Goal: Task Accomplishment & Management: Complete application form

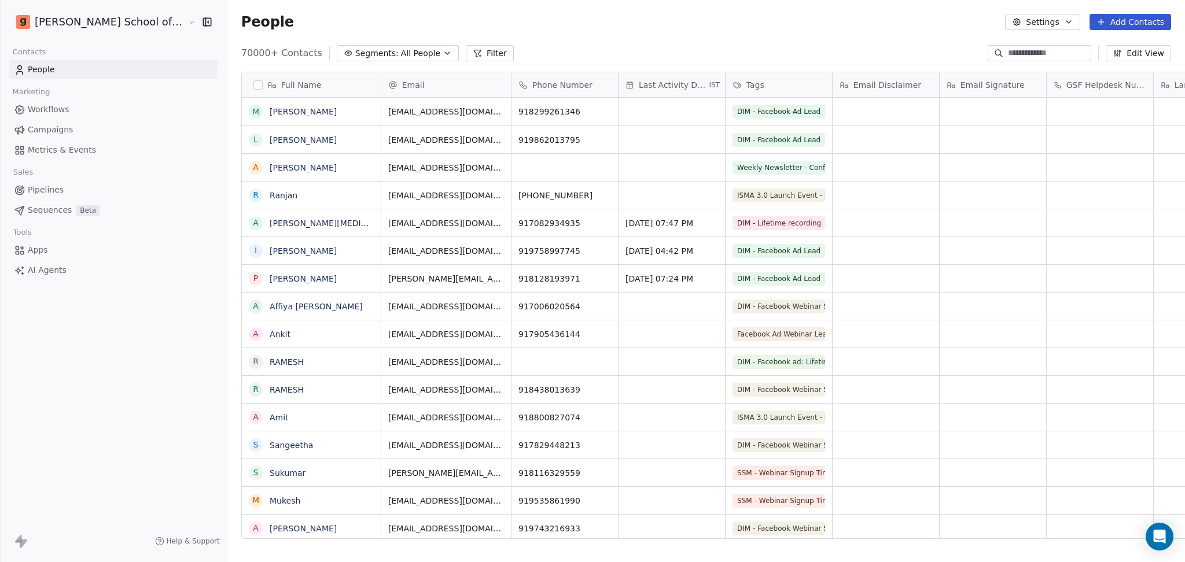
scroll to position [483, 991]
click at [82, 139] on link "Campaigns" at bounding box center [113, 129] width 208 height 19
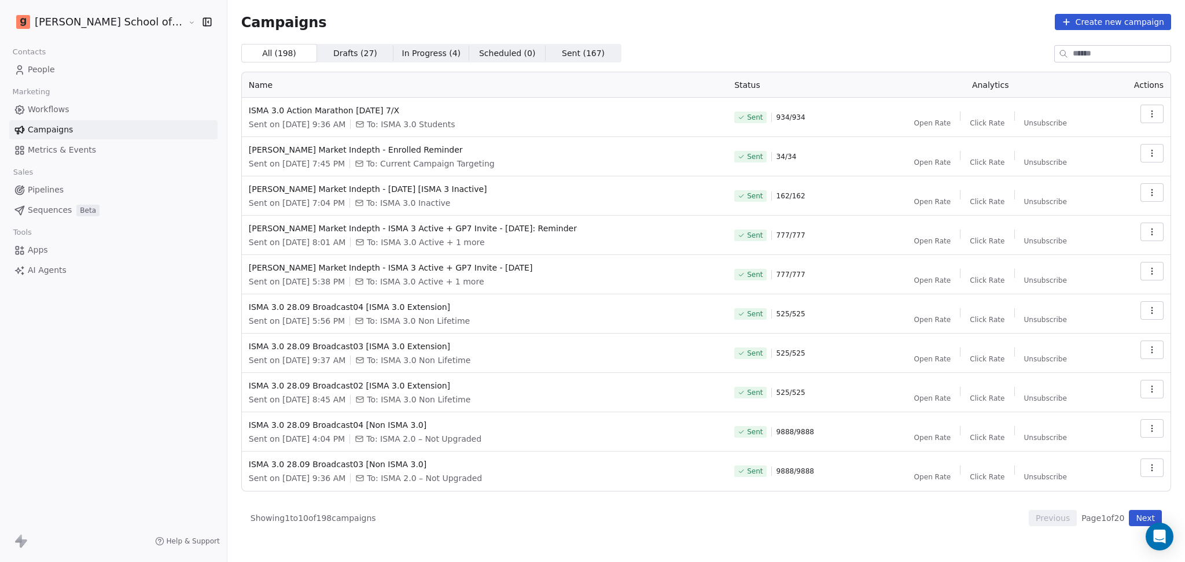
click at [80, 149] on span "Metrics & Events" at bounding box center [62, 150] width 68 height 12
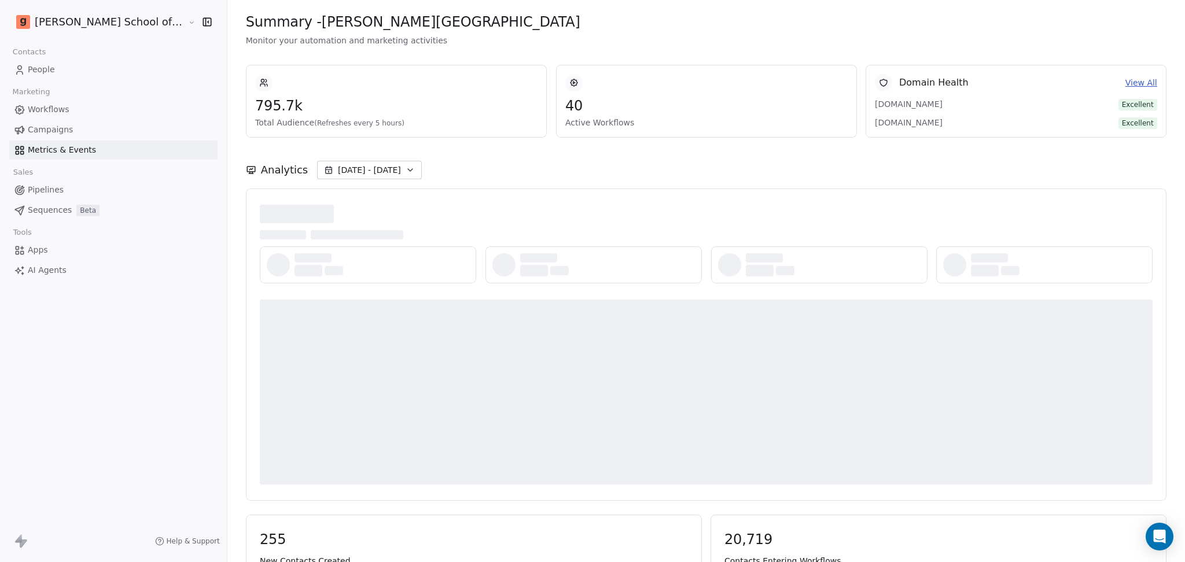
click at [406, 170] on icon "button" at bounding box center [410, 169] width 9 height 9
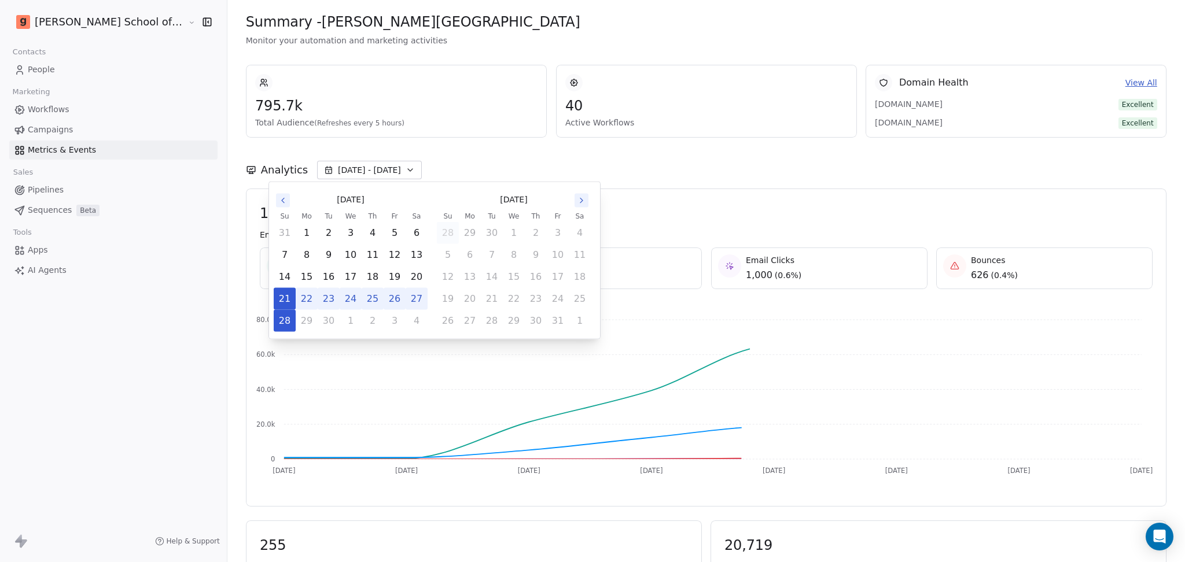
click at [510, 169] on div "Analytics [DATE] - [DATE]" at bounding box center [706, 170] width 921 height 19
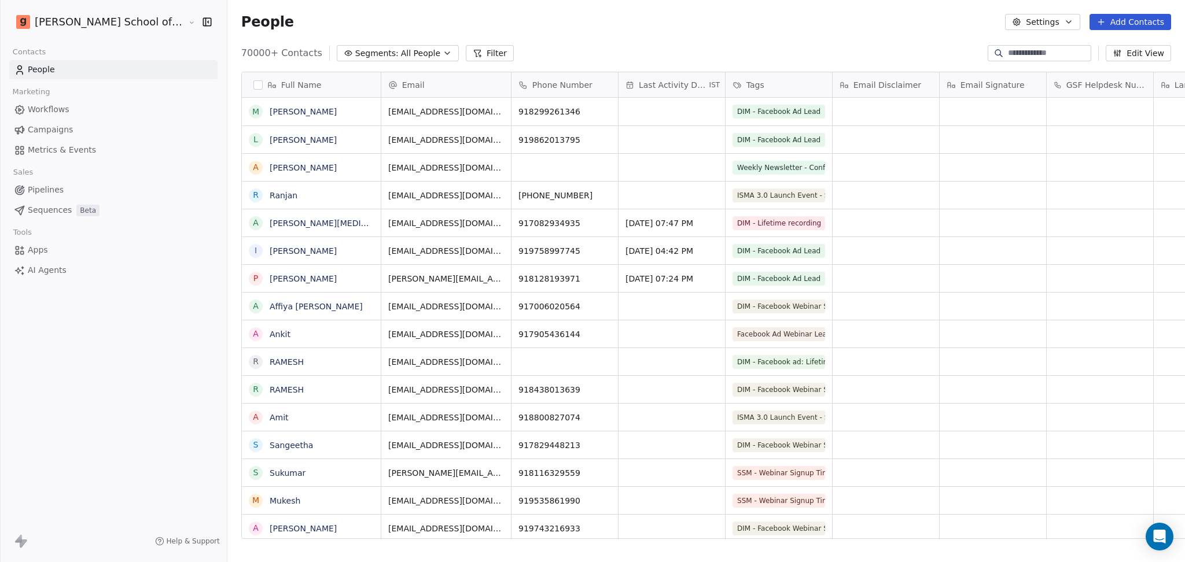
scroll to position [12, 12]
click at [1070, 20] on icon "button" at bounding box center [1068, 21] width 9 height 9
click at [1023, 84] on icon "Suggestions" at bounding box center [1027, 84] width 9 height 9
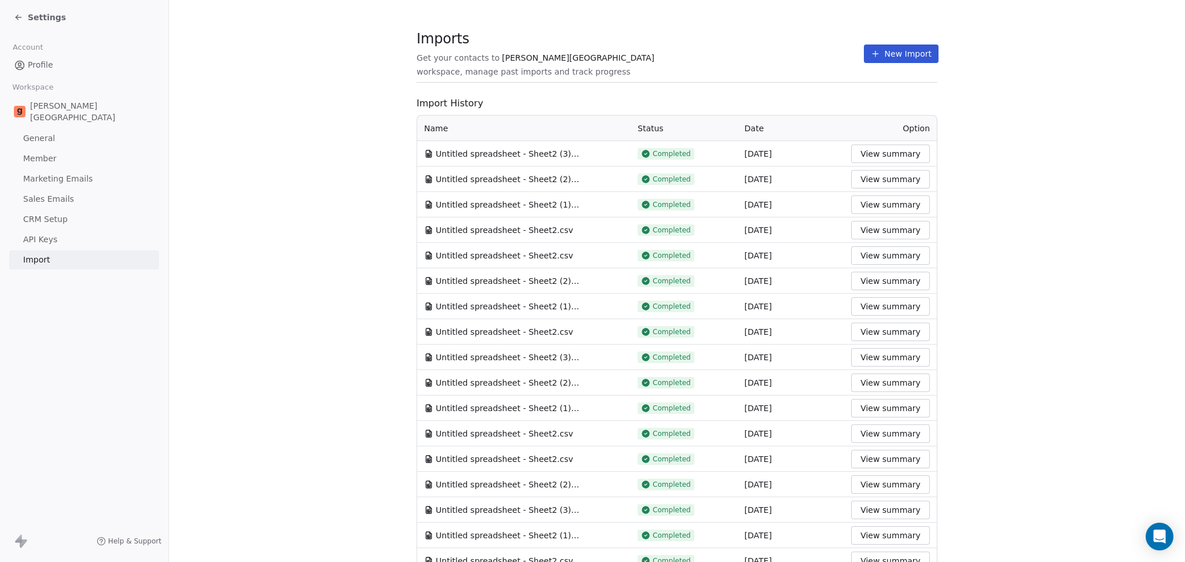
click at [871, 49] on icon at bounding box center [875, 53] width 9 height 9
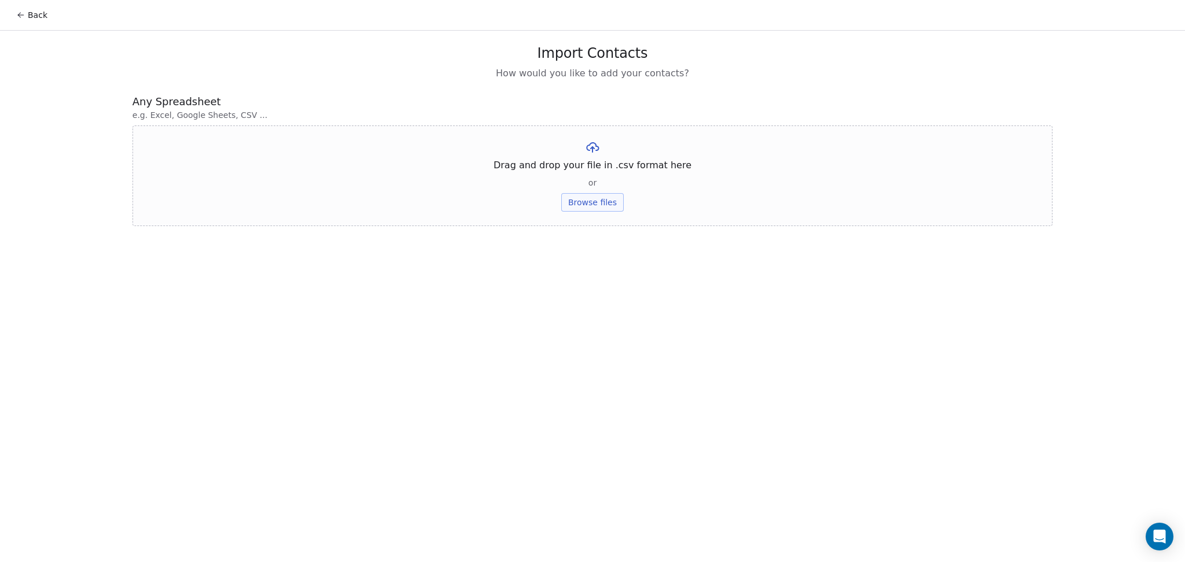
click at [605, 199] on button "Browse files" at bounding box center [592, 202] width 62 height 19
click at [607, 171] on button "Upload" at bounding box center [592, 170] width 42 height 19
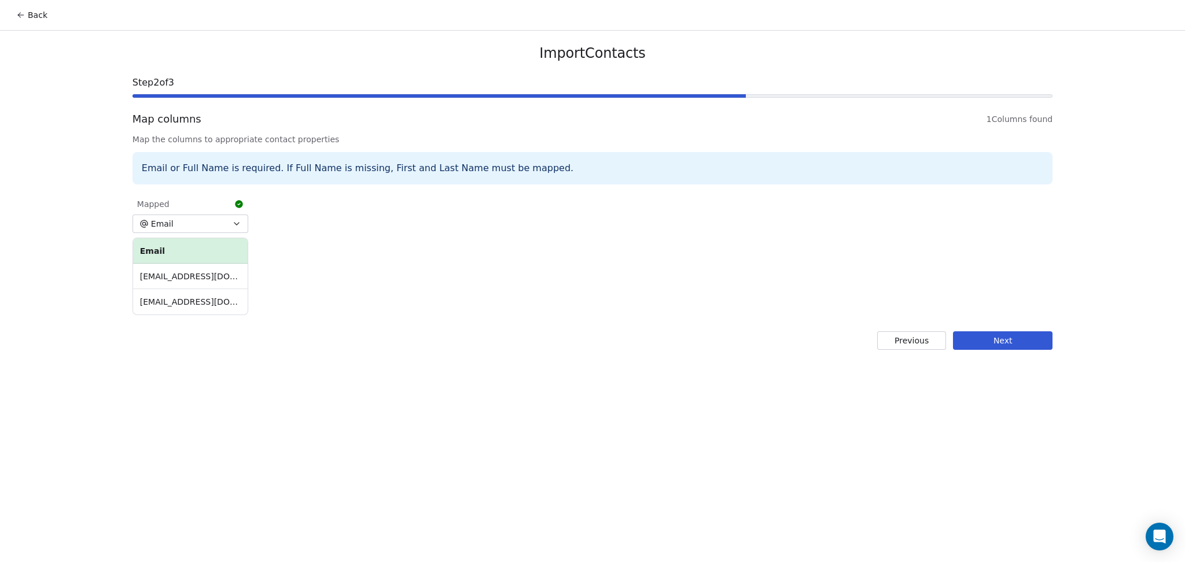
click at [1017, 347] on button "Next" at bounding box center [1003, 341] width 100 height 19
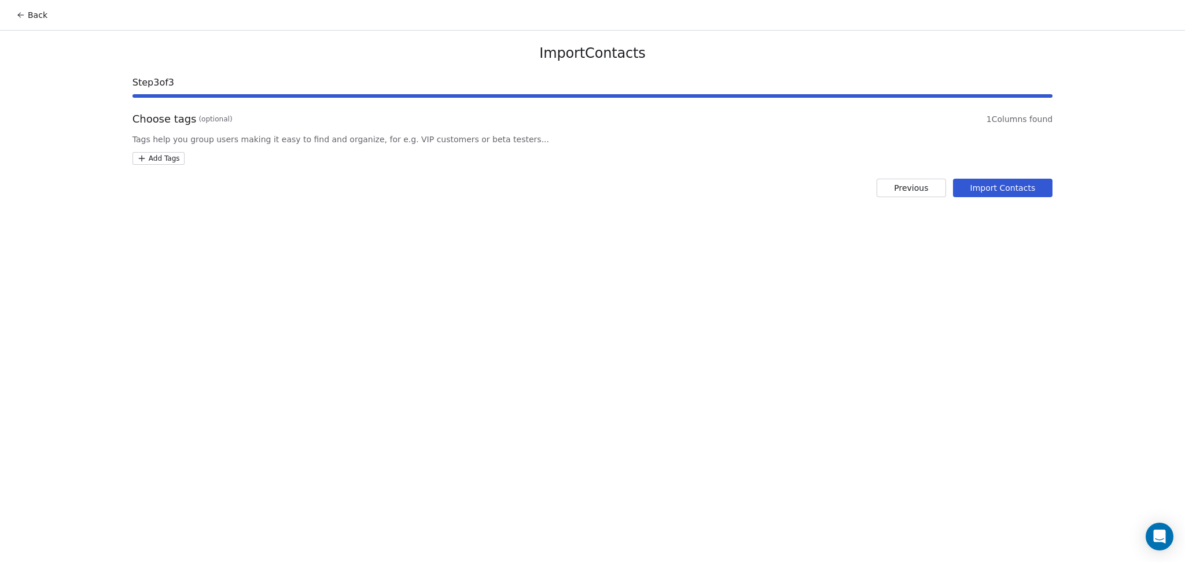
click at [176, 153] on html "Back Import Contacts Step 3 of 3 Choose tags (optional) 1 Columns found Tags he…" at bounding box center [592, 281] width 1185 height 562
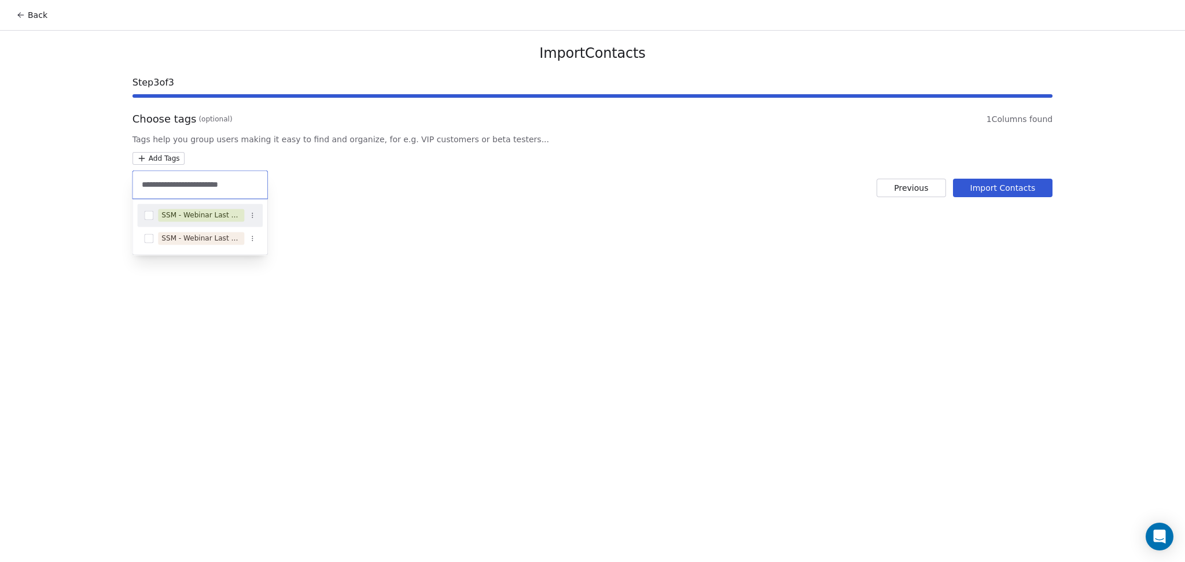
type input "**********"
click at [201, 210] on div "SSM - Webinar Last No Show" at bounding box center [200, 215] width 79 height 10
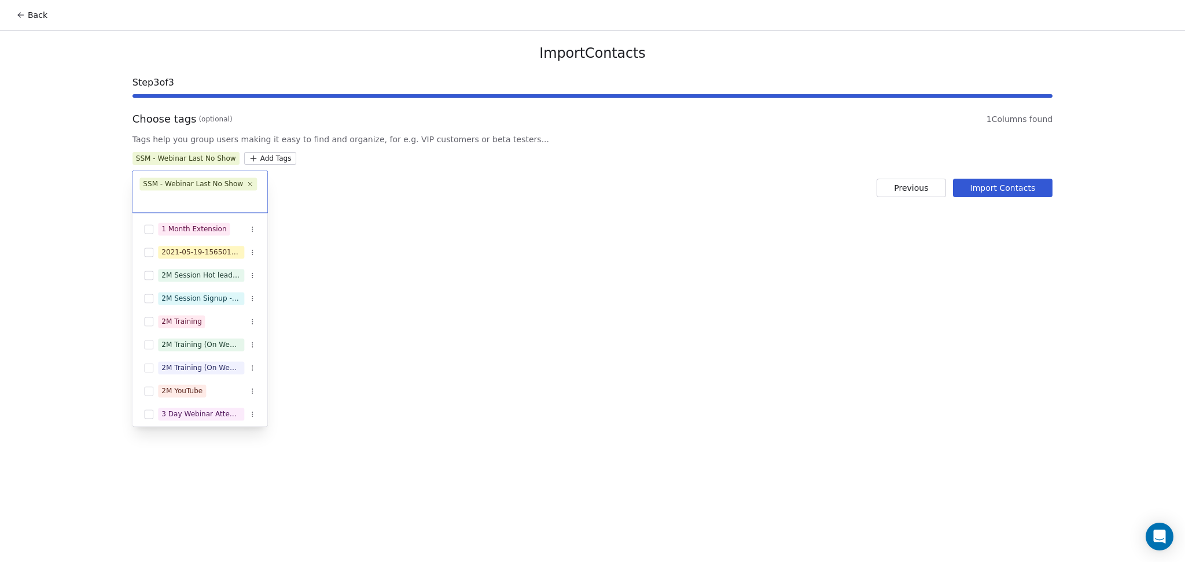
click at [378, 216] on html "Back Import Contacts Step 3 of 3 Choose tags (optional) 1 Columns found Tags he…" at bounding box center [592, 281] width 1185 height 562
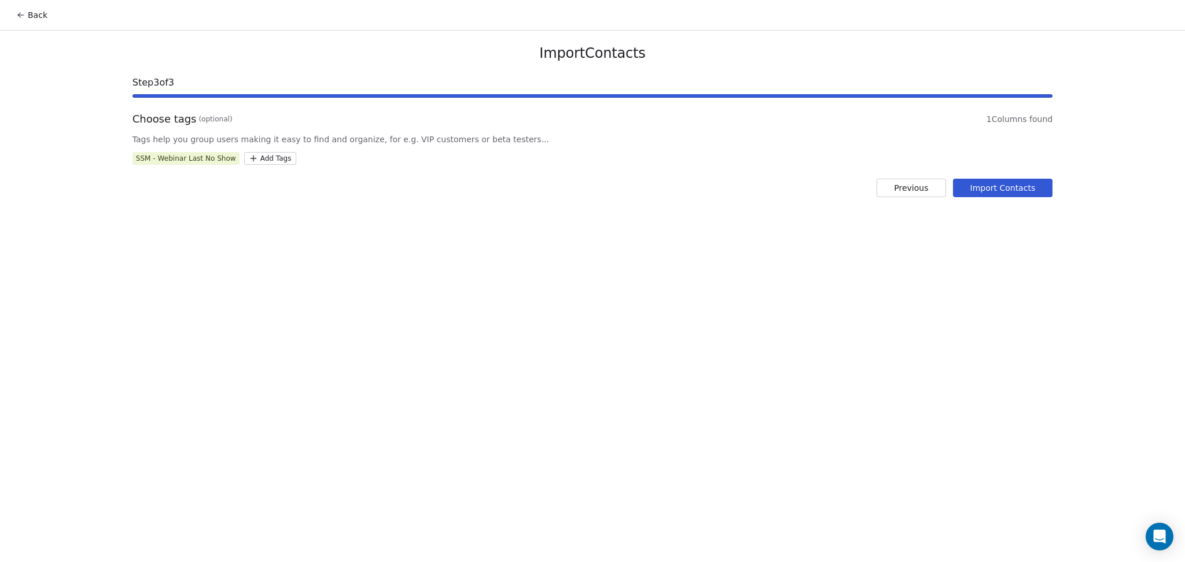
click at [979, 195] on button "Import Contacts" at bounding box center [1003, 188] width 100 height 19
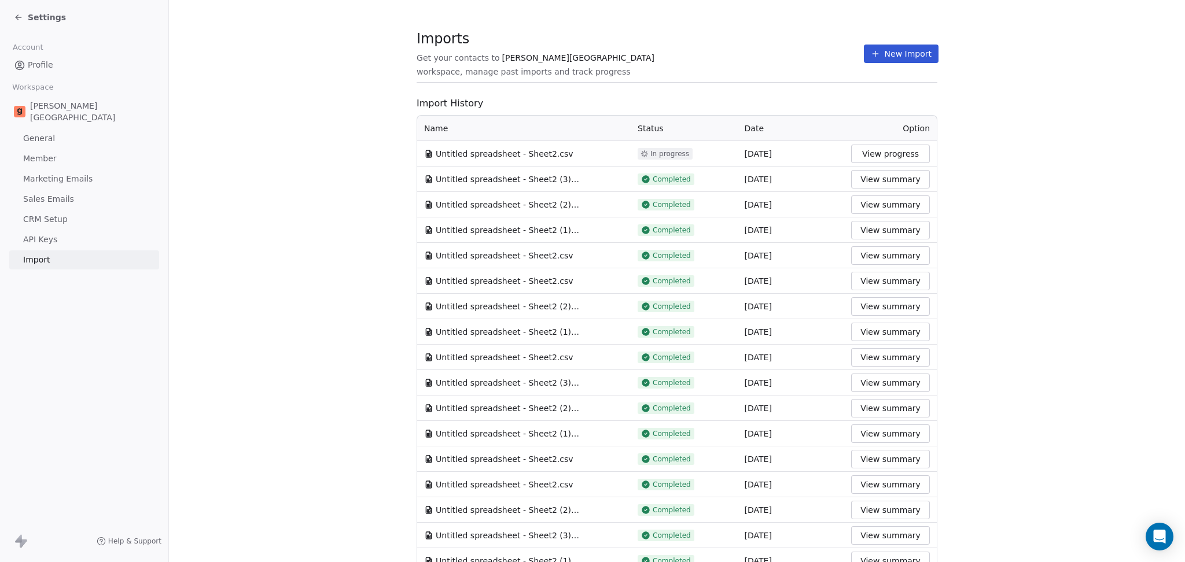
drag, startPoint x: 841, startPoint y: 68, endPoint x: 861, endPoint y: 58, distance: 22.5
click at [841, 68] on section "Imports Get your contacts to Goela School workspace, manage past imports and tr…" at bounding box center [677, 60] width 521 height 46
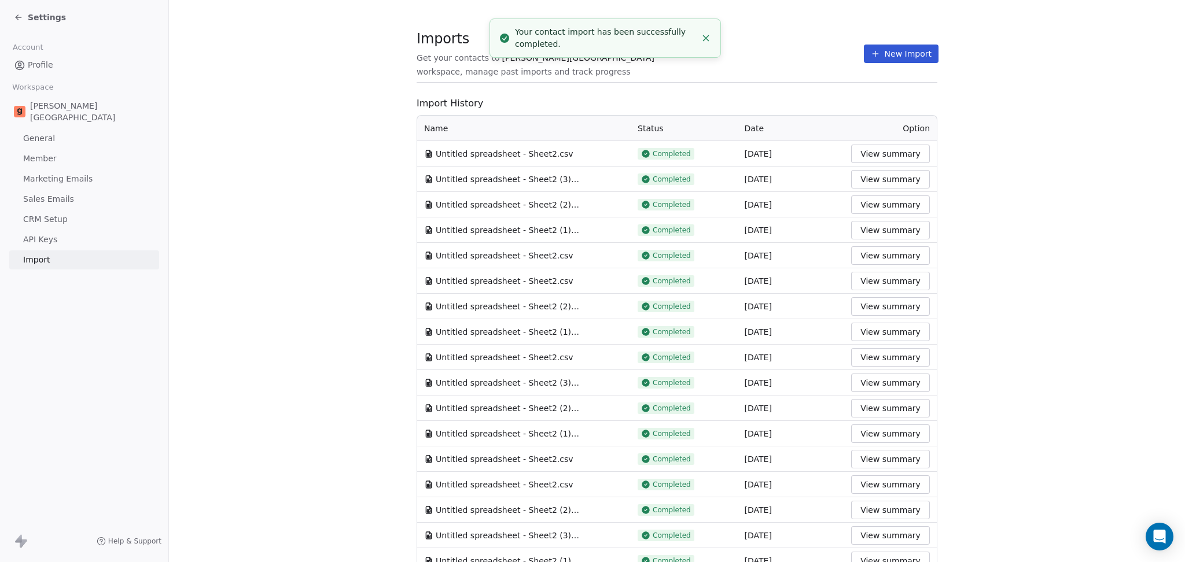
click at [871, 54] on button "New Import" at bounding box center [901, 54] width 75 height 19
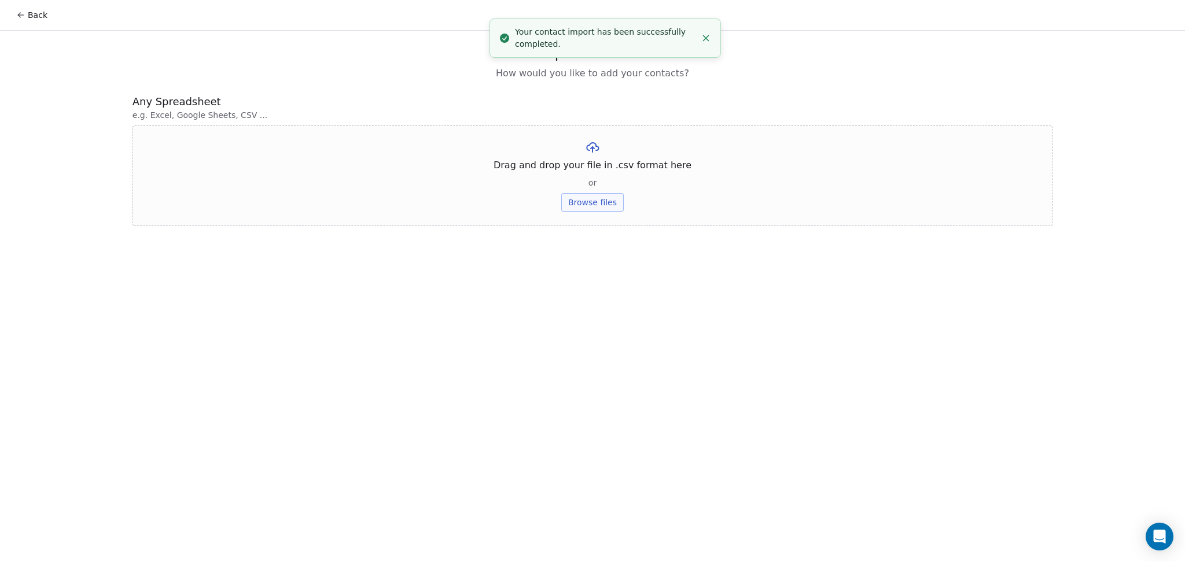
click at [591, 208] on button "Browse files" at bounding box center [592, 202] width 62 height 19
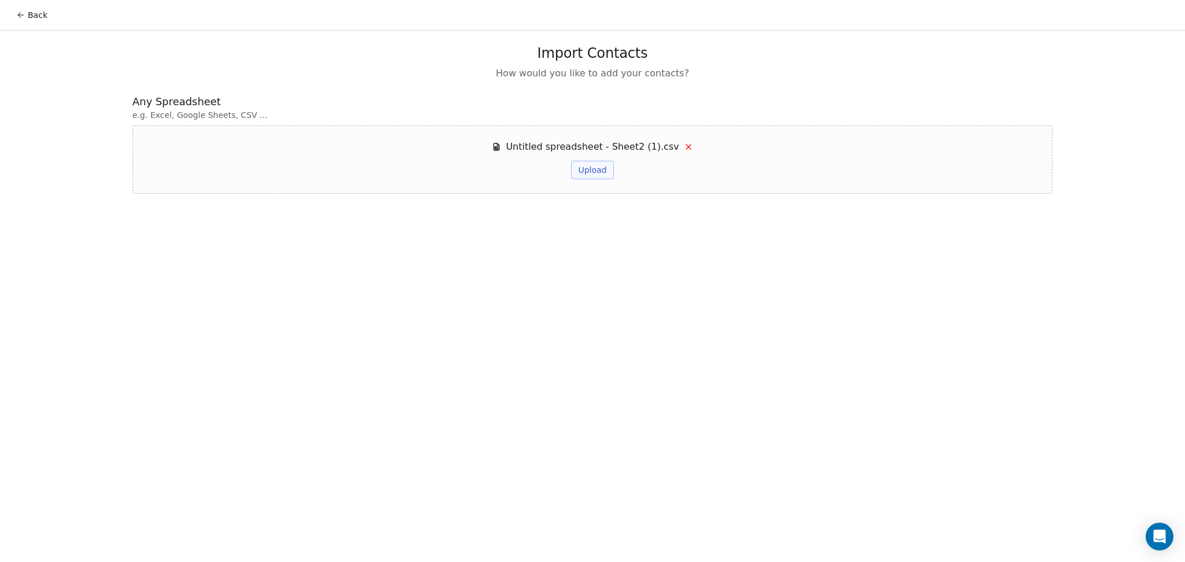
click at [605, 172] on button "Upload" at bounding box center [592, 170] width 42 height 19
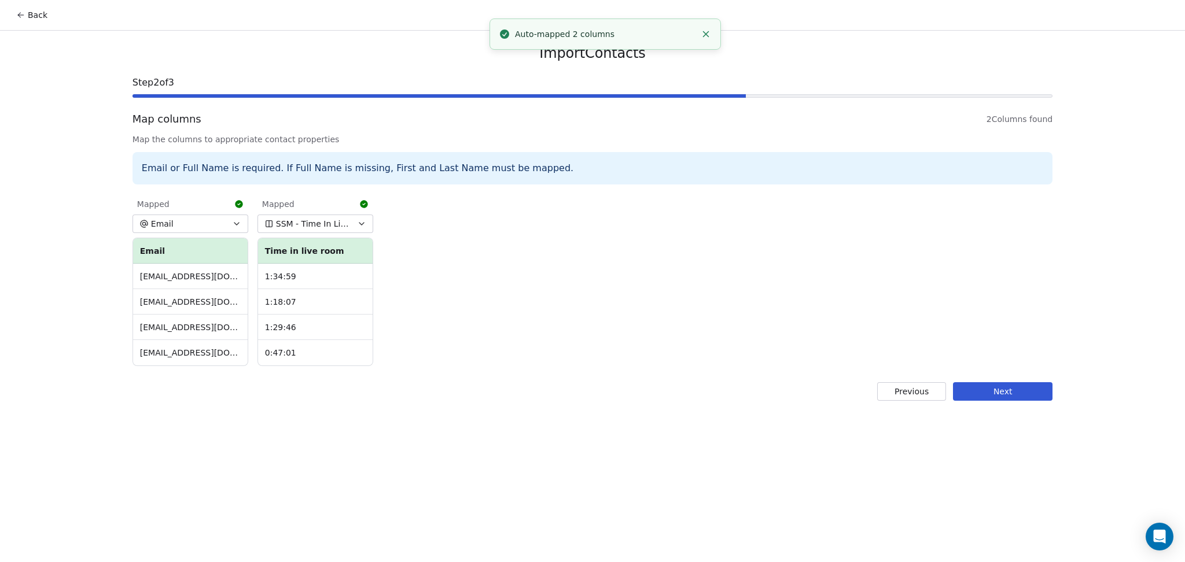
click at [969, 382] on button "Next" at bounding box center [1003, 391] width 100 height 19
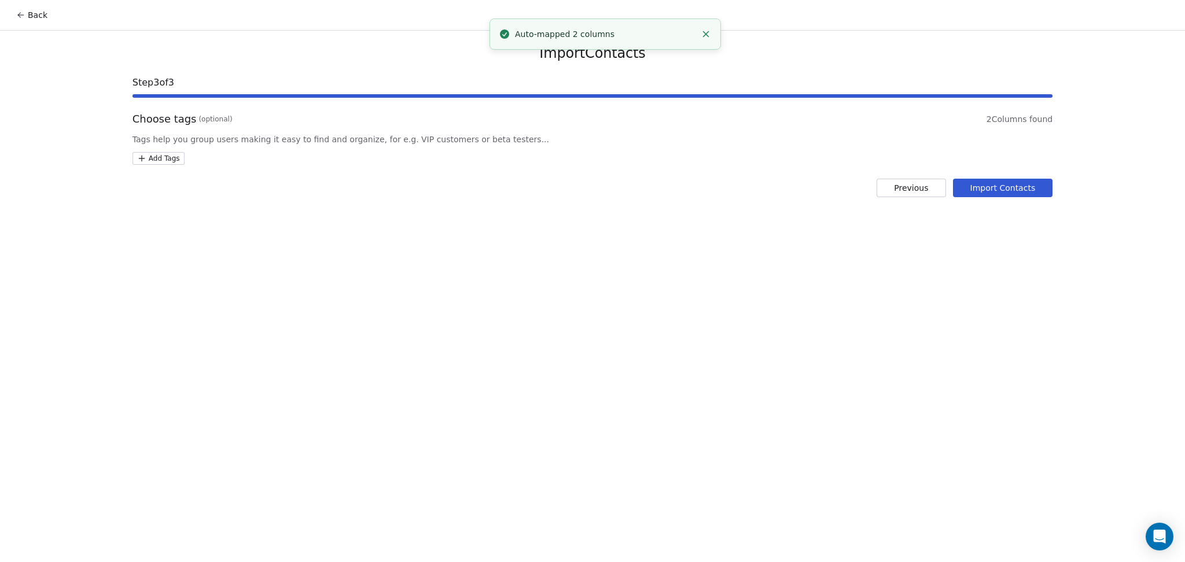
click at [175, 159] on html "Back Import Contacts Step 3 of 3 Choose tags (optional) 2 Columns found Tags he…" at bounding box center [592, 281] width 1185 height 562
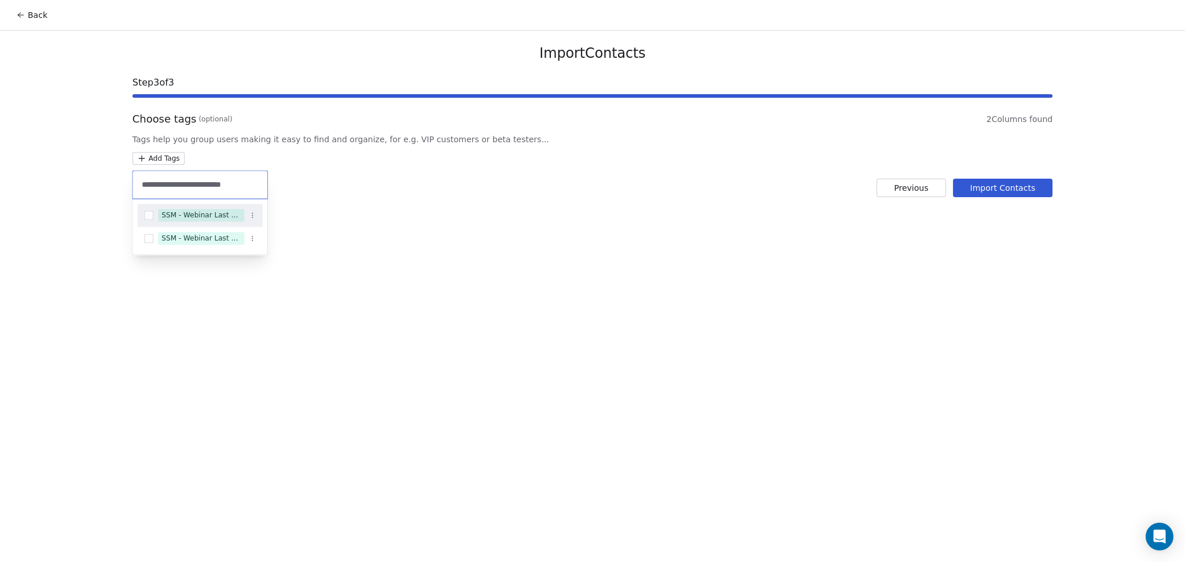
type input "**********"
click at [202, 211] on div "SSM - Webinar Last Attended" at bounding box center [200, 215] width 79 height 10
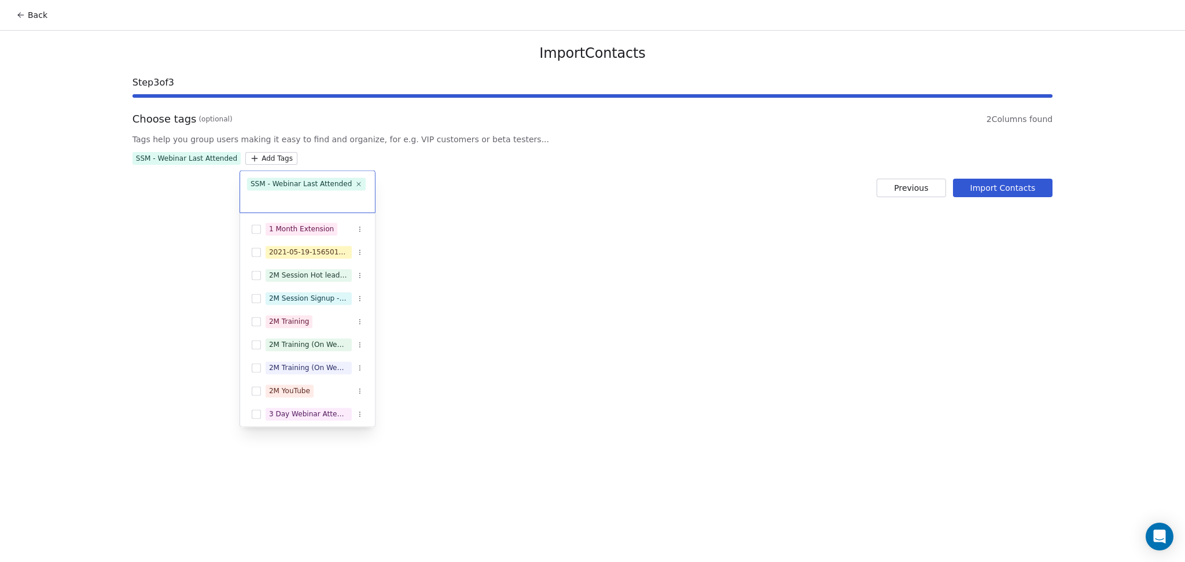
click at [463, 212] on html "Back Import Contacts Step 3 of 3 Choose tags (optional) 2 Columns found Tags he…" at bounding box center [592, 281] width 1185 height 562
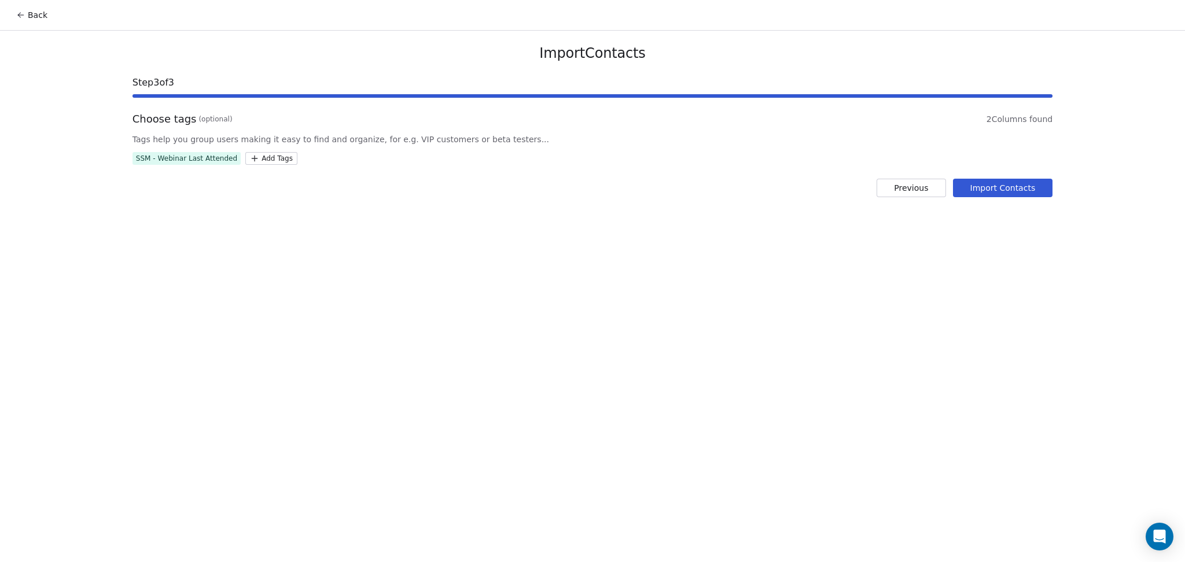
click at [1009, 191] on button "Import Contacts" at bounding box center [1003, 188] width 100 height 19
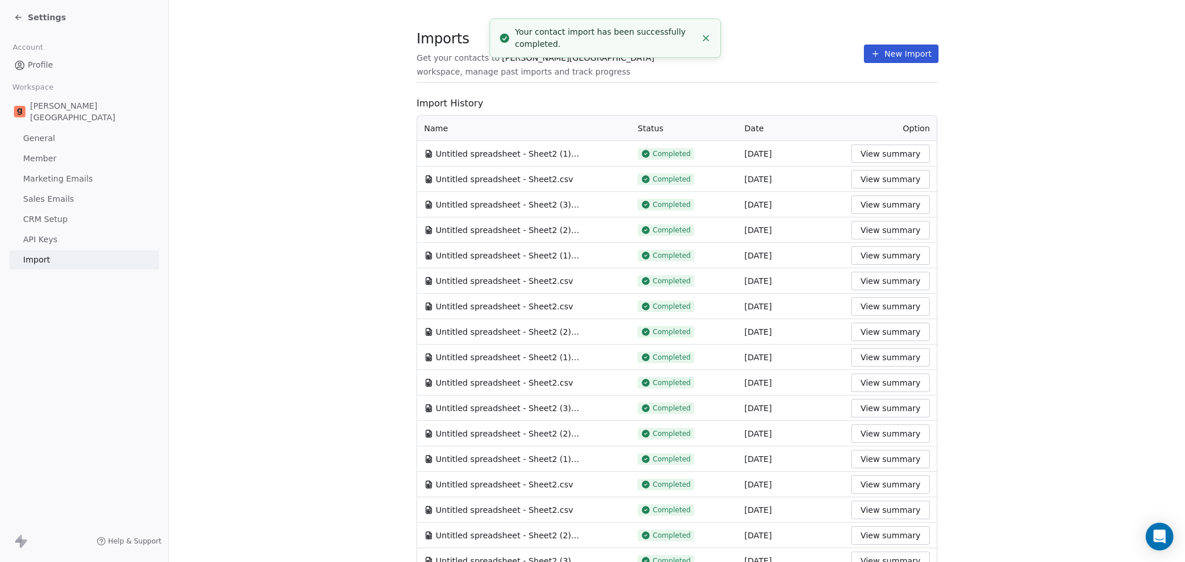
click at [868, 58] on button "New Import" at bounding box center [901, 54] width 75 height 19
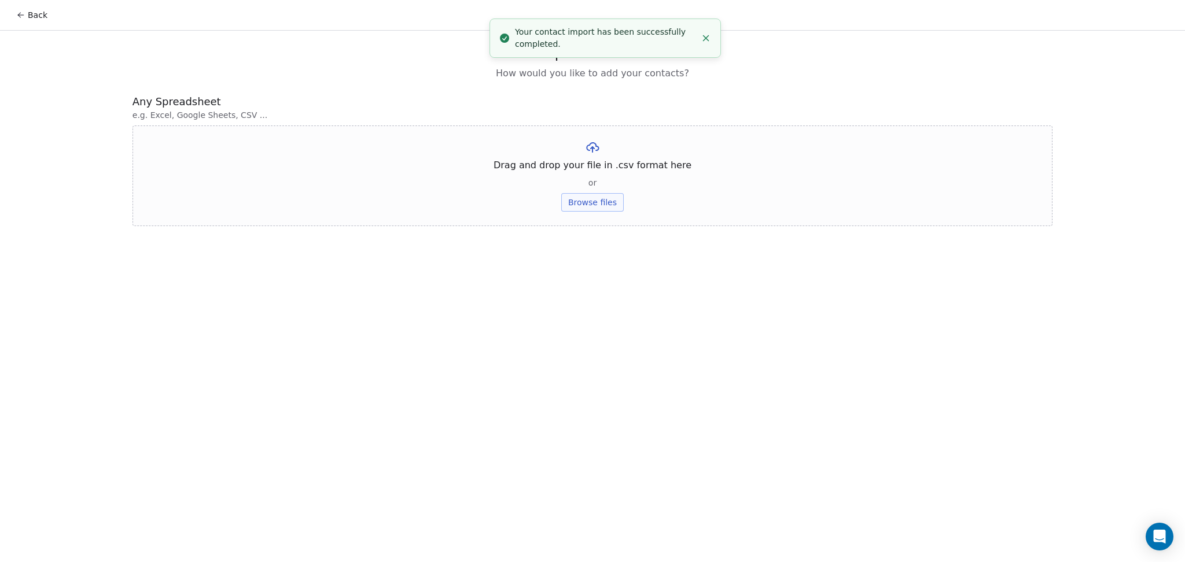
click at [590, 206] on button "Browse files" at bounding box center [592, 202] width 62 height 19
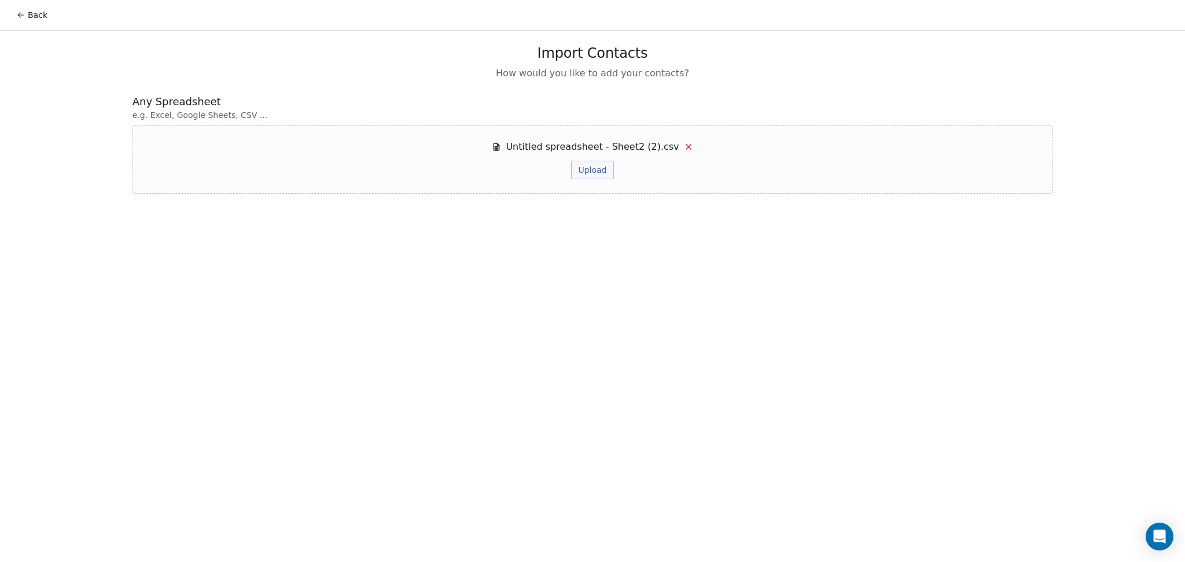
click at [603, 167] on button "Upload" at bounding box center [592, 170] width 42 height 19
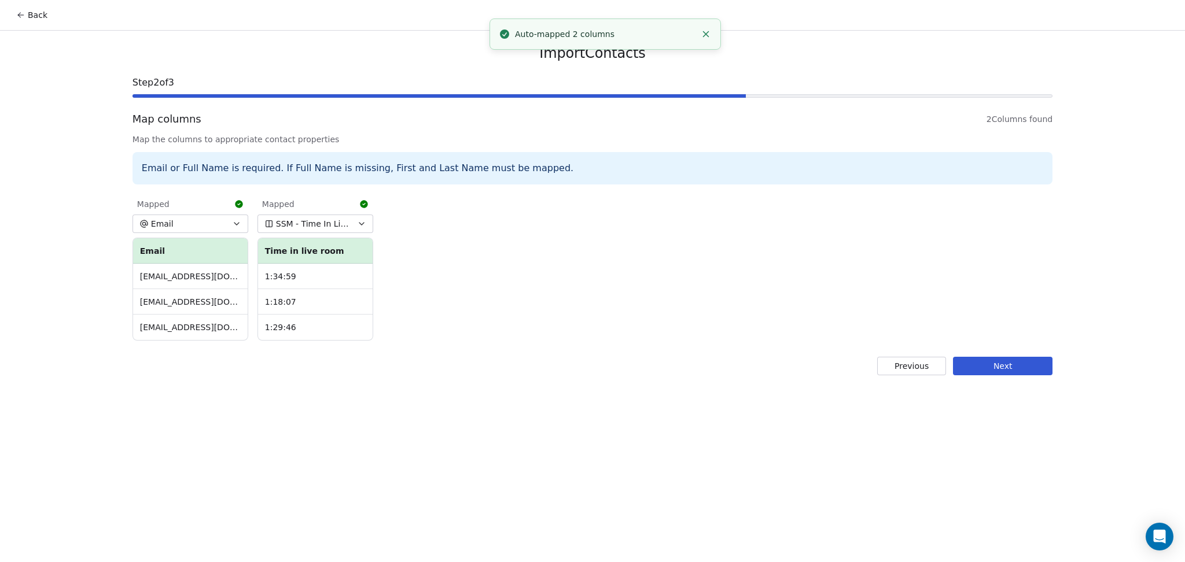
click at [1029, 371] on button "Next" at bounding box center [1003, 366] width 100 height 19
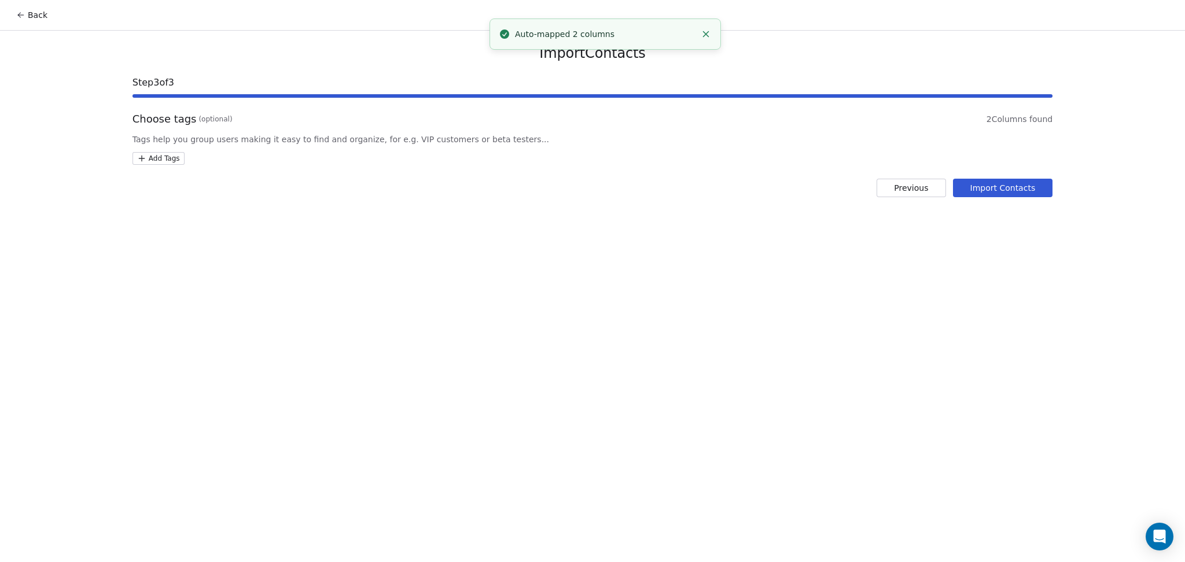
click at [159, 164] on html "Back Import Contacts Step 3 of 3 Choose tags (optional) 2 Columns found Tags he…" at bounding box center [592, 281] width 1185 height 562
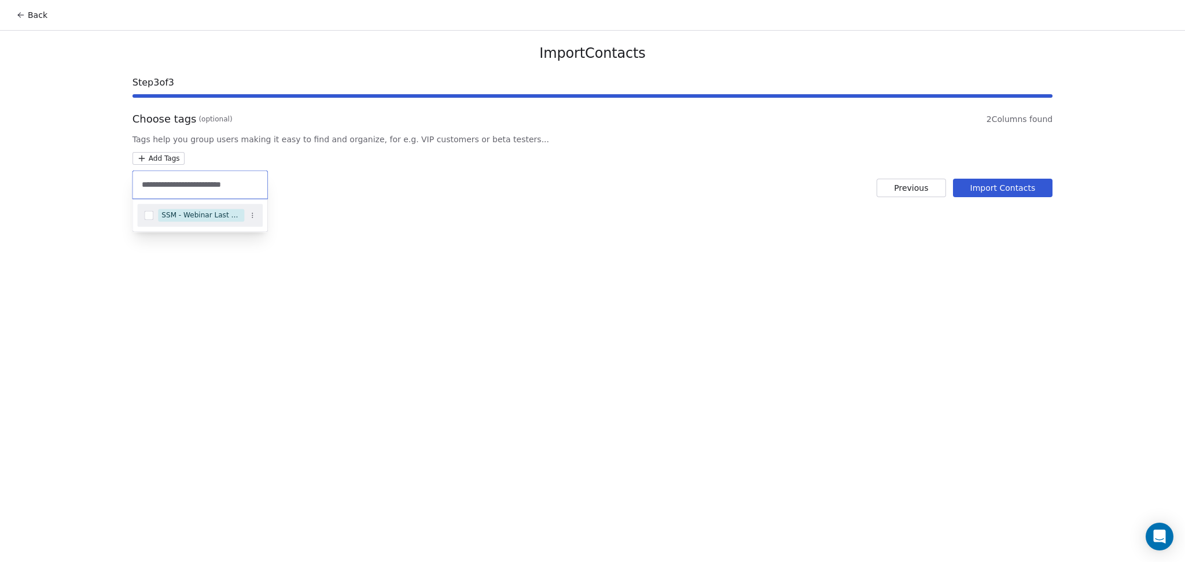
type input "**********"
click at [187, 213] on div "SSM - Webinar Last Hot Lead" at bounding box center [200, 215] width 79 height 10
click at [487, 209] on html "Back Import Contacts Step 3 of 3 Choose tags (optional) 2 Columns found Tags he…" at bounding box center [592, 281] width 1185 height 562
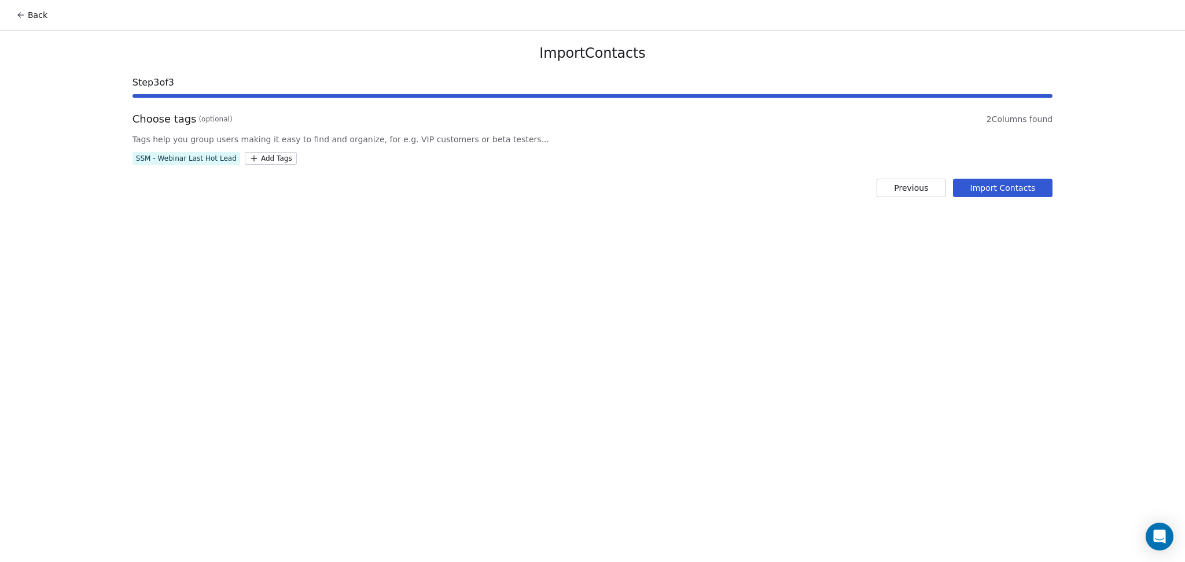
click at [1040, 185] on button "Import Contacts" at bounding box center [1003, 188] width 100 height 19
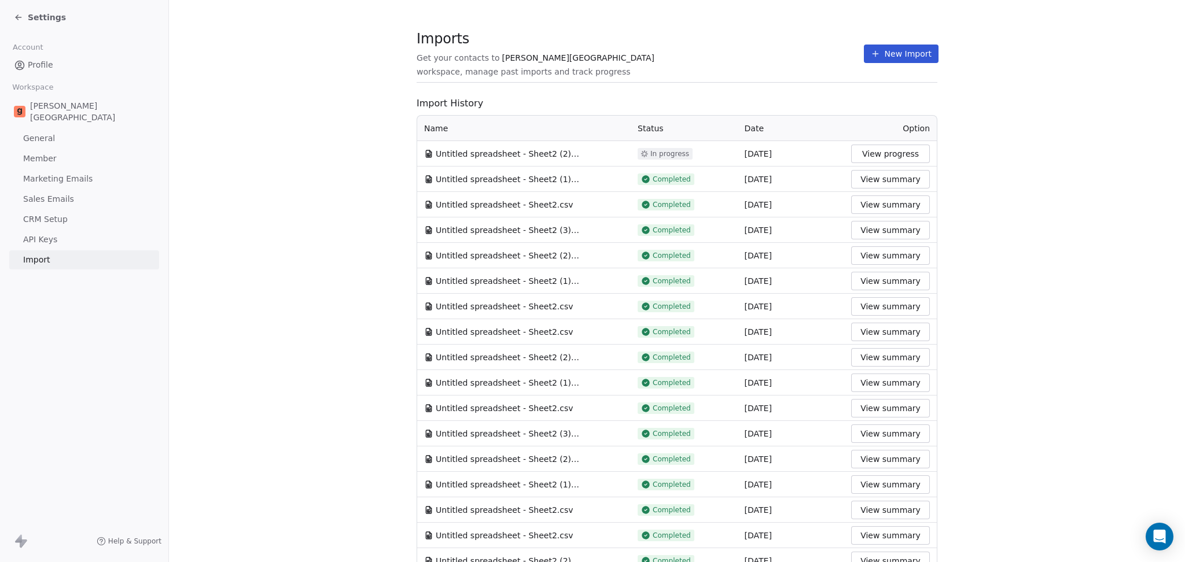
click at [757, 60] on div "Imports Get your contacts to Goela School workspace, manage past imports and tr…" at bounding box center [677, 54] width 521 height 20
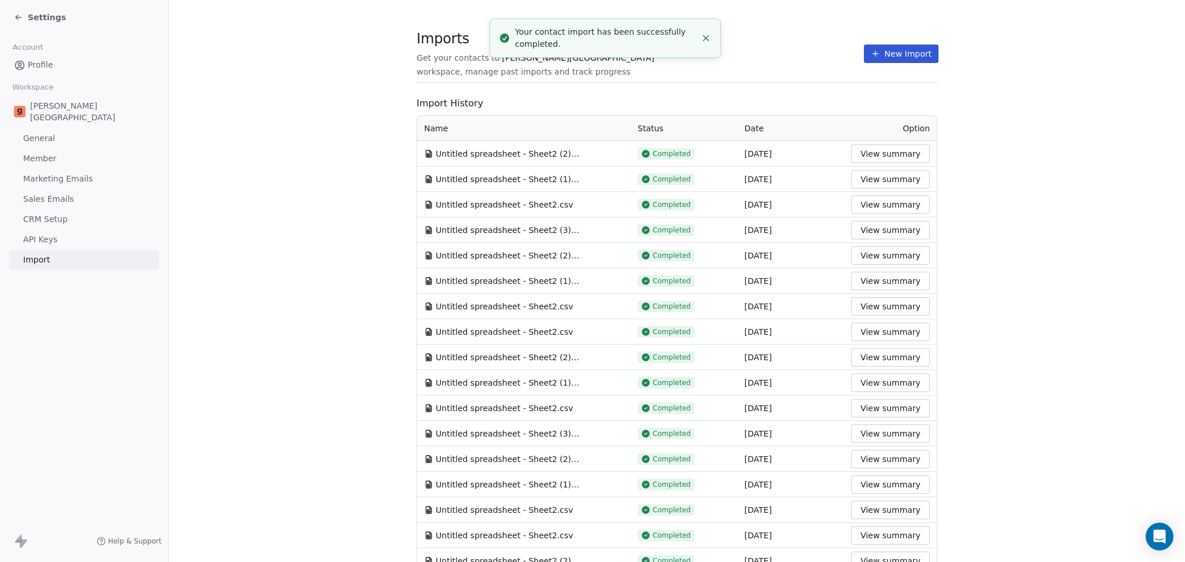
click at [864, 58] on button "New Import" at bounding box center [901, 54] width 75 height 19
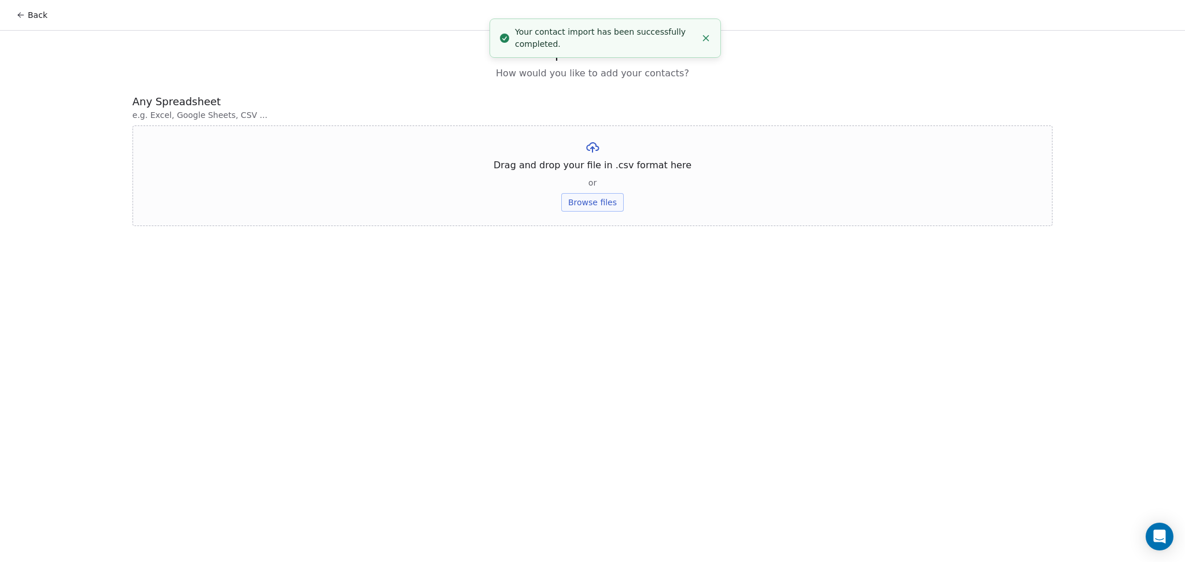
click at [586, 205] on button "Browse files" at bounding box center [592, 202] width 62 height 19
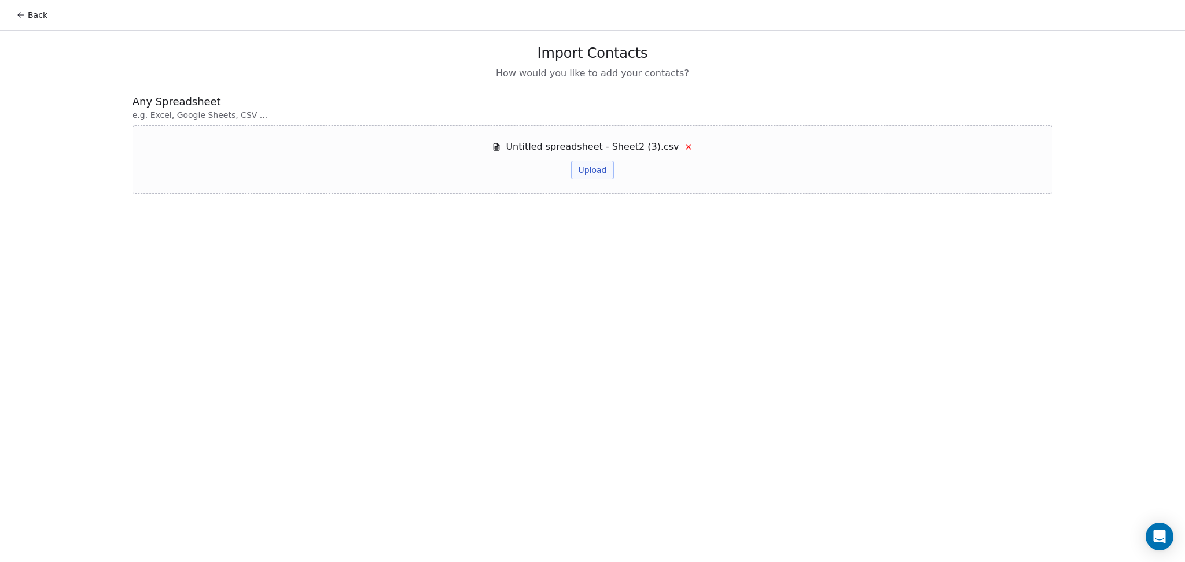
click at [580, 175] on button "Upload" at bounding box center [592, 170] width 42 height 19
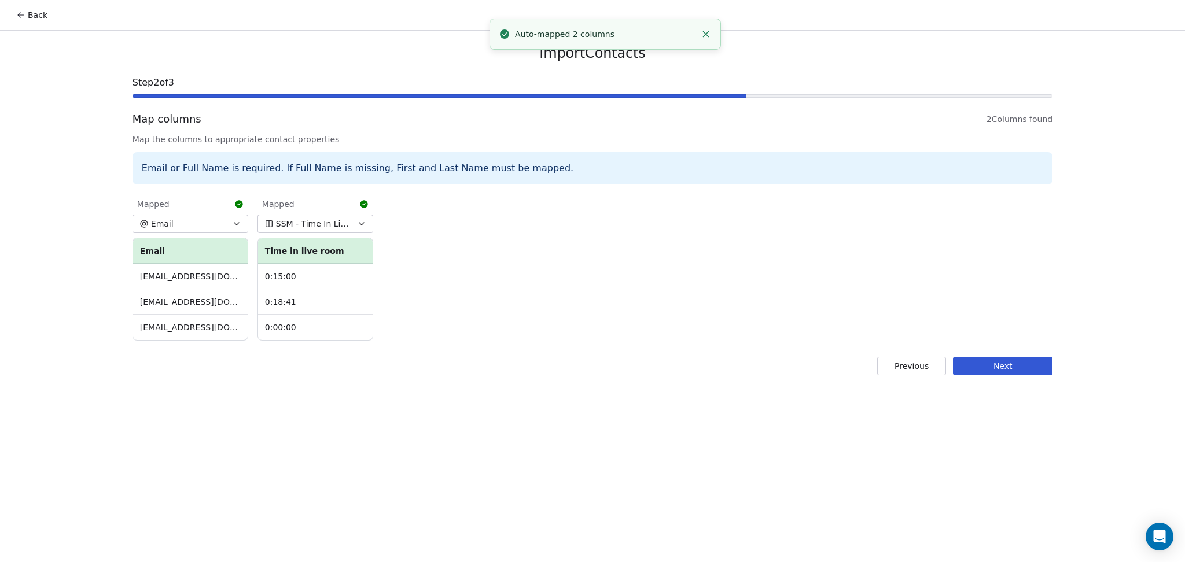
click at [1003, 357] on button "Next" at bounding box center [1003, 366] width 100 height 19
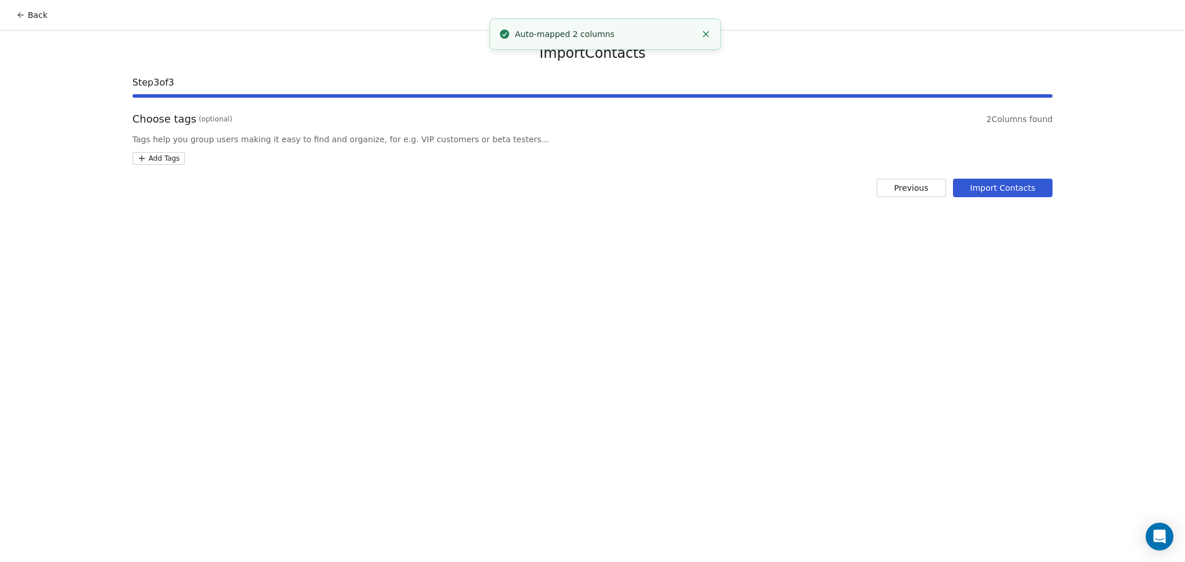
click at [168, 161] on html "Back Import Contacts Step 3 of 3 Choose tags (optional) 2 Columns found Tags he…" at bounding box center [592, 281] width 1185 height 562
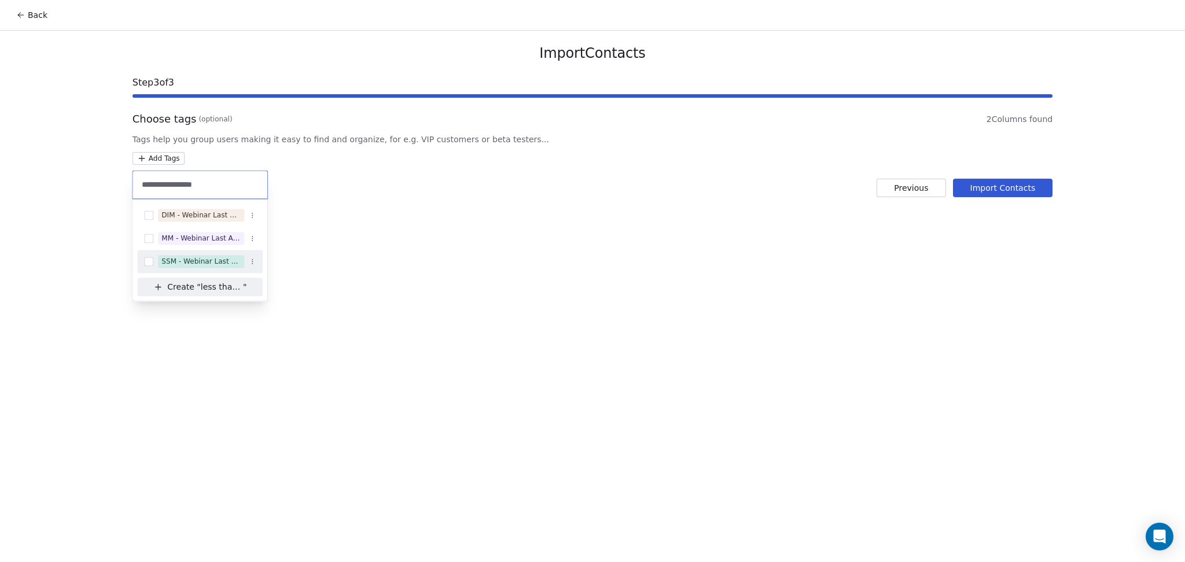
type input "**********"
click at [174, 264] on div "SSM - Webinar Last Attended (Less Than 30 mins)" at bounding box center [200, 261] width 79 height 10
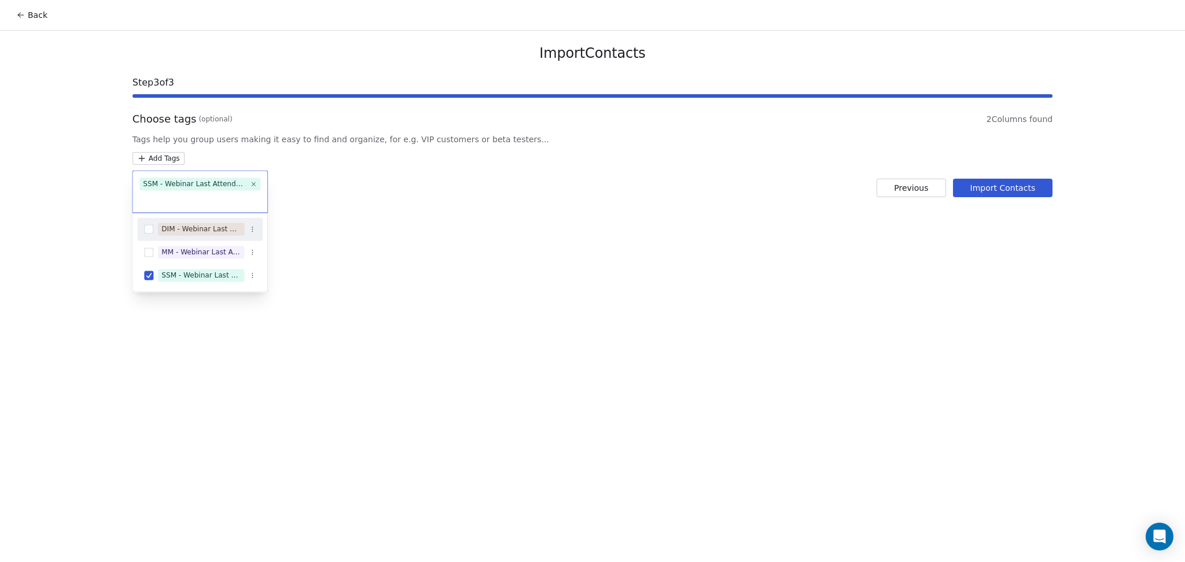
click at [464, 250] on html "Back Import Contacts Step 3 of 3 Choose tags (optional) 2 Columns found Tags he…" at bounding box center [592, 281] width 1185 height 562
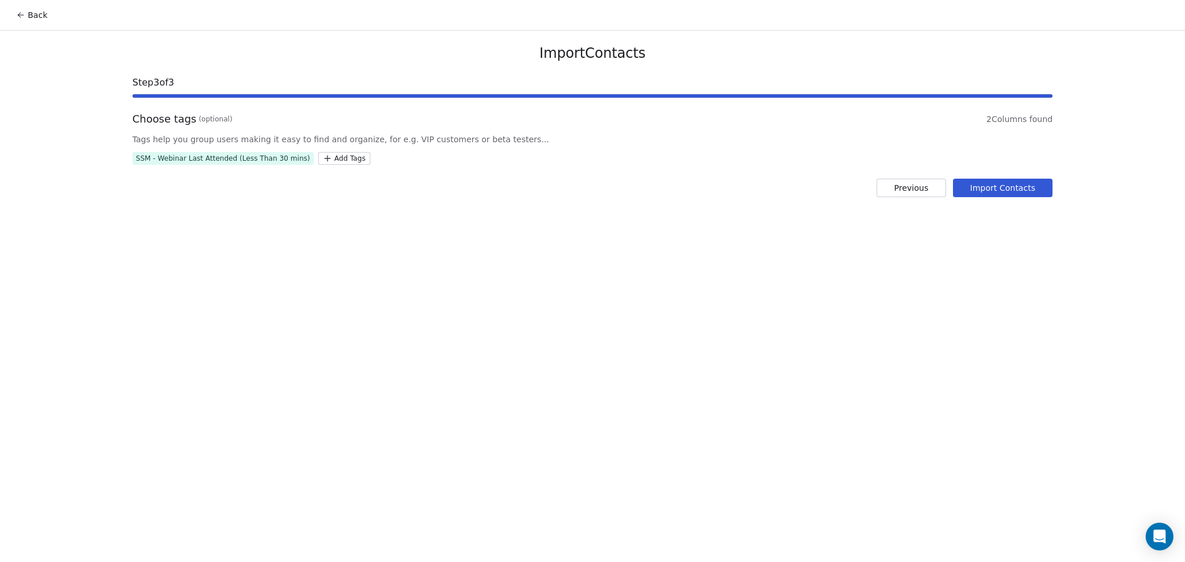
click at [1000, 190] on button "Import Contacts" at bounding box center [1003, 188] width 100 height 19
